Goal: Task Accomplishment & Management: Use online tool/utility

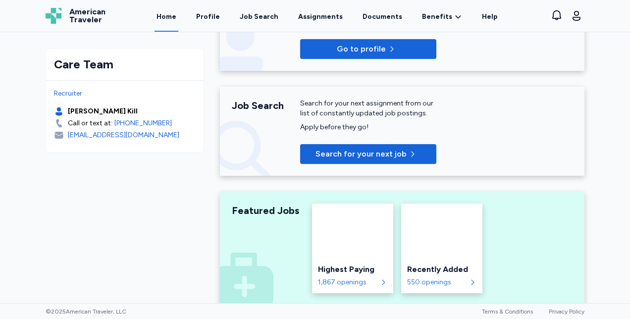
scroll to position [232, 0]
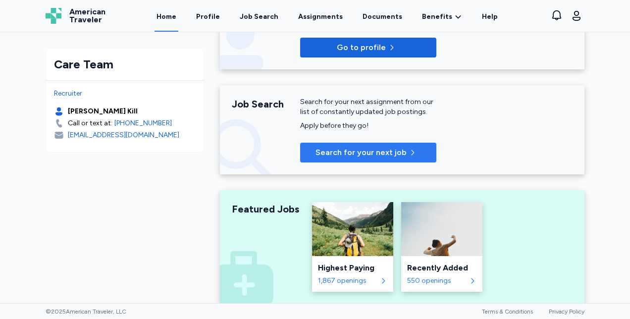
click at [399, 151] on span "Search for your next job" at bounding box center [361, 153] width 91 height 12
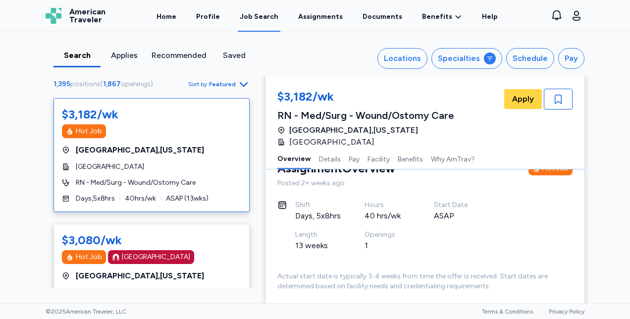
scroll to position [28, 0]
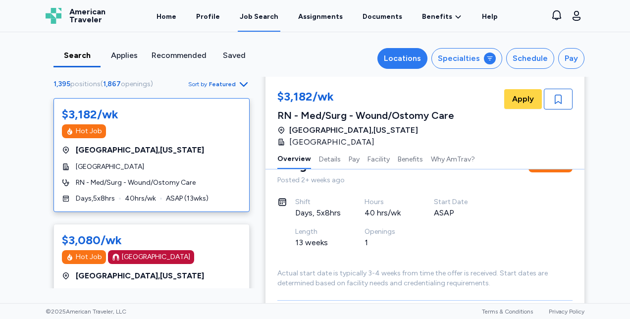
click at [417, 53] on div "Locations" at bounding box center [402, 59] width 37 height 12
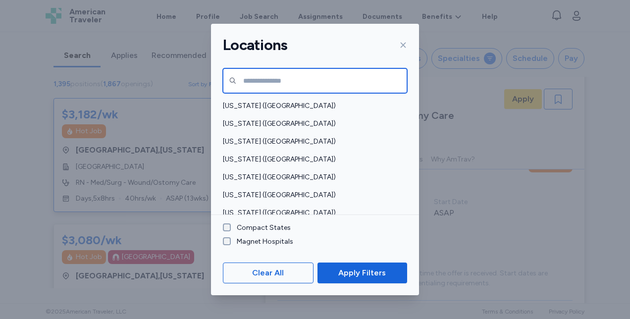
click at [337, 84] on input "text" at bounding box center [315, 80] width 184 height 25
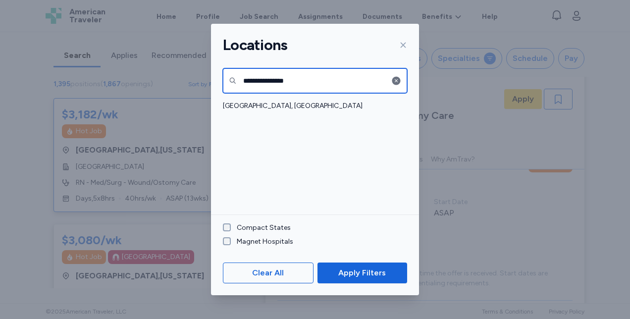
type input "**********"
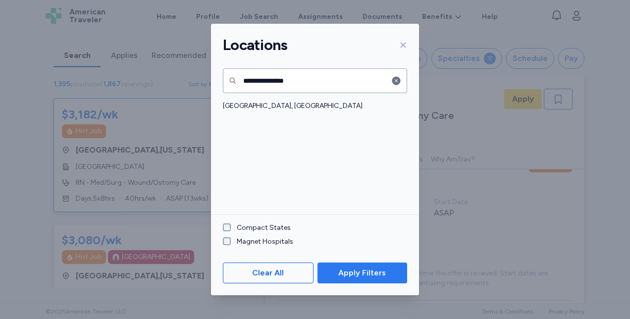
click at [374, 277] on span "Apply Filters" at bounding box center [362, 273] width 48 height 12
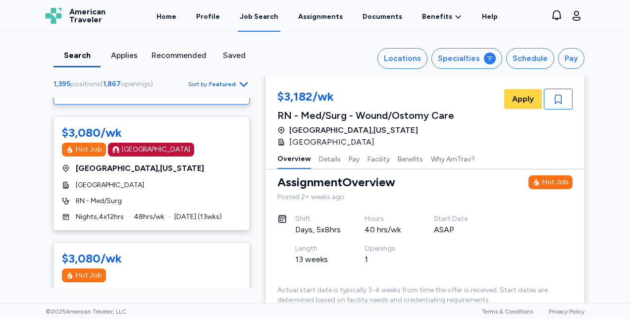
scroll to position [108, 0]
click at [412, 64] on button "Locations" at bounding box center [402, 58] width 50 height 21
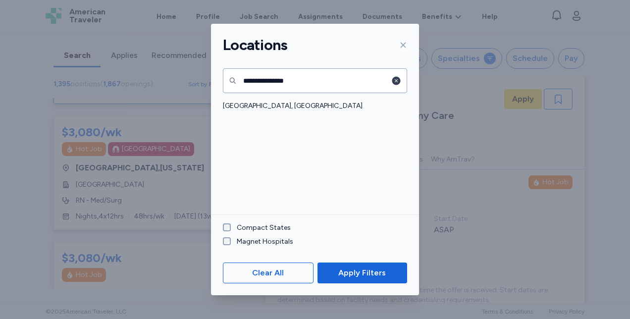
click at [392, 79] on icon "button" at bounding box center [396, 80] width 8 height 8
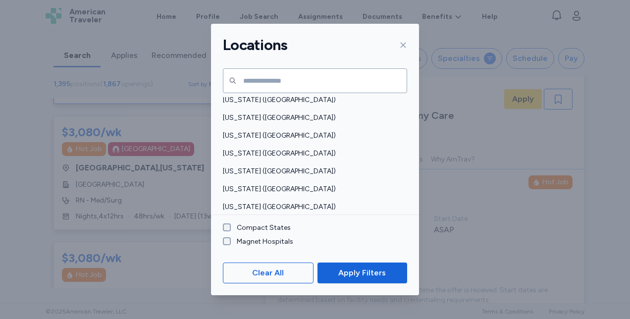
scroll to position [536, 0]
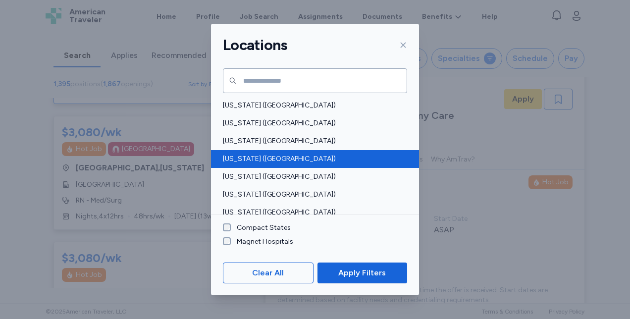
click at [277, 155] on span "[US_STATE] ([GEOGRAPHIC_DATA])" at bounding box center [312, 159] width 178 height 10
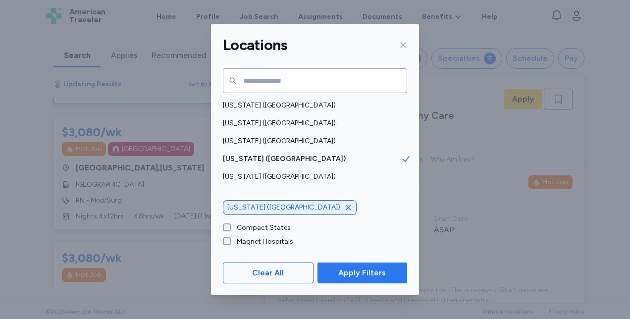
click at [367, 272] on span "Apply Filters" at bounding box center [362, 273] width 48 height 12
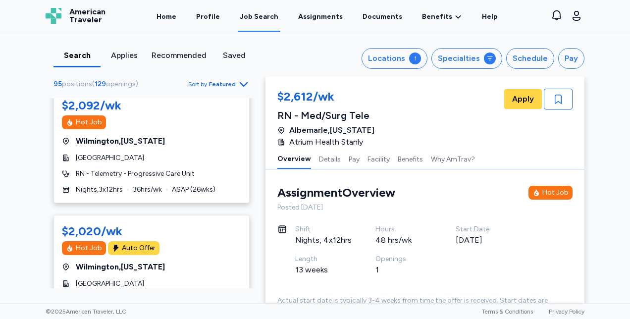
scroll to position [1839, 0]
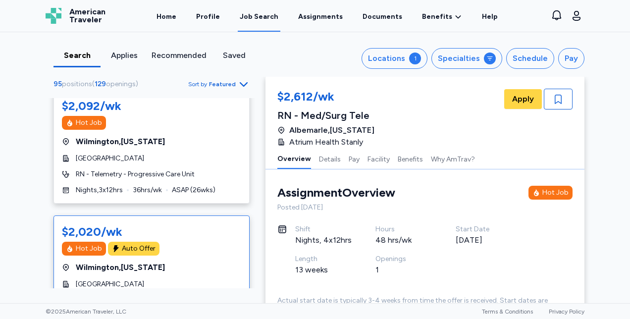
click at [84, 224] on div "$2,020/wk" at bounding box center [92, 232] width 60 height 16
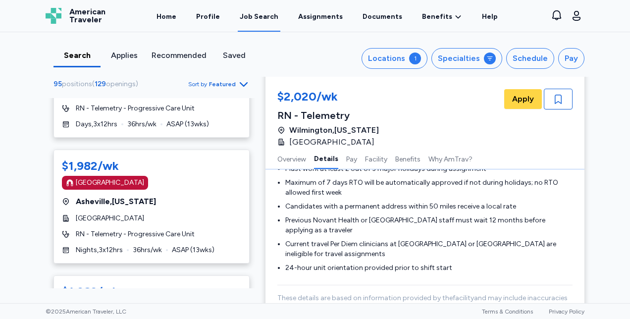
scroll to position [5962, 0]
